Goal: Book appointment/travel/reservation

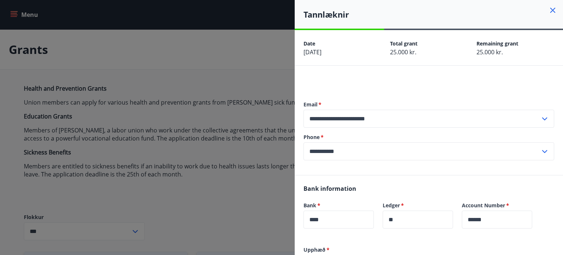
drag, startPoint x: 0, startPoint y: 0, endPoint x: 165, endPoint y: 23, distance: 166.7
click at [286, 23] on div at bounding box center [281, 127] width 563 height 255
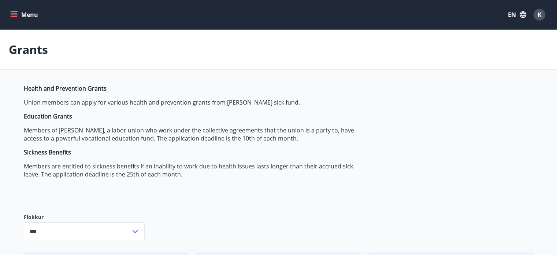
click at [14, 16] on icon "menu" at bounding box center [13, 14] width 7 height 7
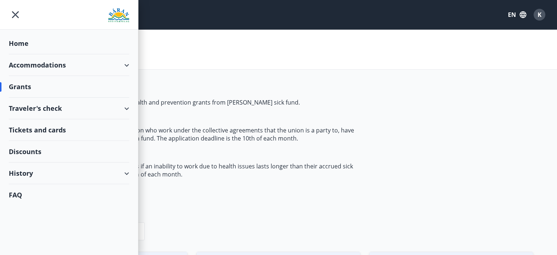
click at [21, 42] on div "Home" at bounding box center [69, 44] width 120 height 22
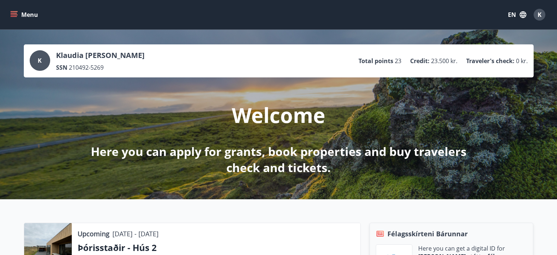
click at [23, 14] on button "Menu" at bounding box center [25, 14] width 32 height 13
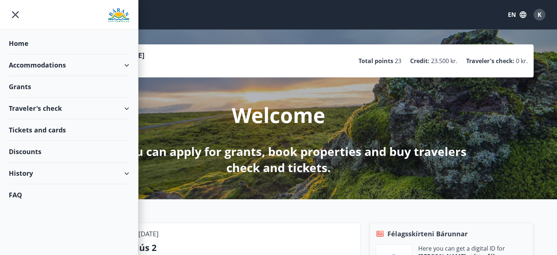
click at [63, 67] on div "Accommodations" at bounding box center [69, 65] width 120 height 22
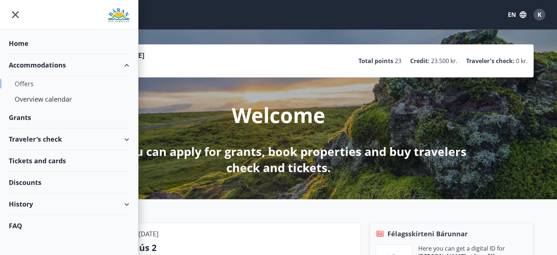
click at [29, 83] on div "Offers" at bounding box center [69, 83] width 109 height 15
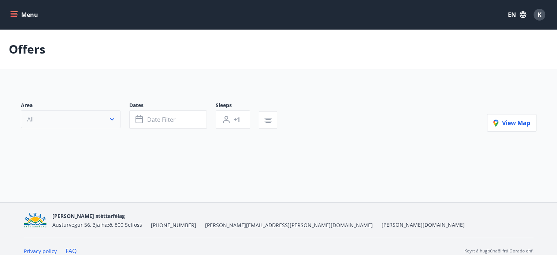
click at [97, 120] on button "All" at bounding box center [71, 119] width 100 height 18
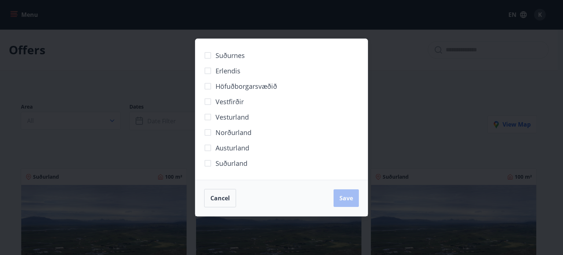
click at [455, 102] on div "Suðurnes Erlendis Höfuðborgarsvæðið [GEOGRAPHIC_DATA] [GEOGRAPHIC_DATA] [GEOGRA…" at bounding box center [281, 127] width 563 height 255
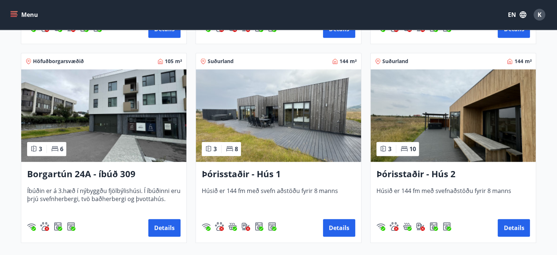
scroll to position [519, 0]
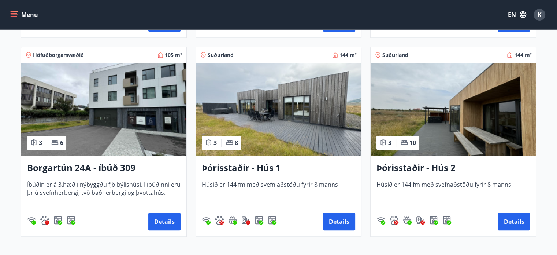
click at [304, 117] on img at bounding box center [278, 109] width 165 height 92
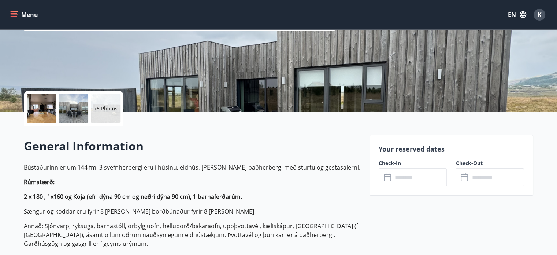
scroll to position [108, 0]
click at [417, 168] on input "text" at bounding box center [420, 177] width 55 height 18
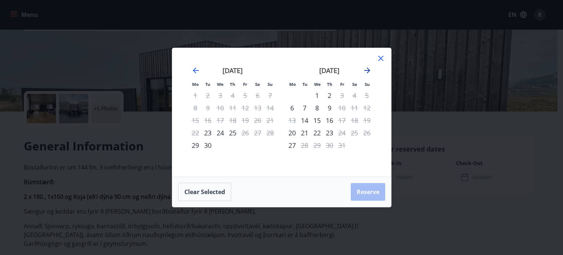
click at [366, 70] on icon "Move forward to switch to the next month." at bounding box center [367, 70] width 9 height 9
click at [366, 71] on icon "Move forward to switch to the next month." at bounding box center [367, 70] width 6 height 6
click at [382, 56] on icon at bounding box center [380, 58] width 9 height 9
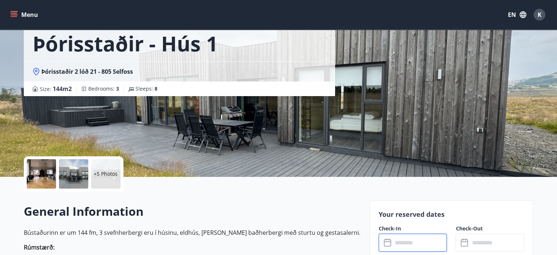
scroll to position [0, 0]
